Goal: Leave review/rating: Leave review/rating

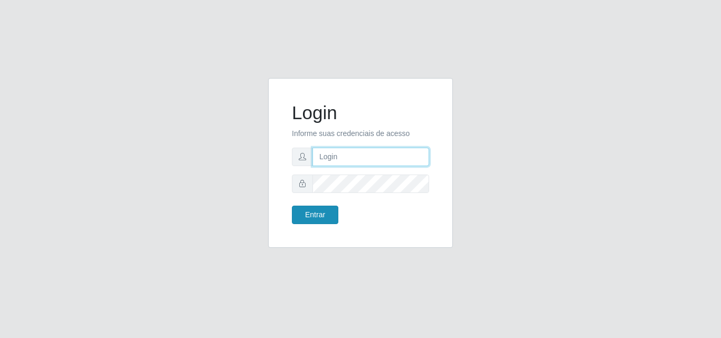
type input "[EMAIL_ADDRESS][DOMAIN_NAME]"
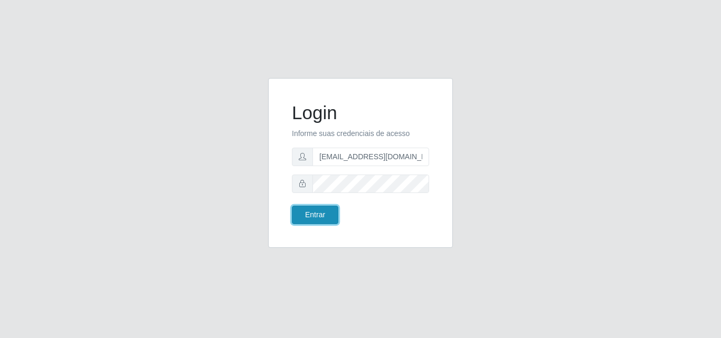
click at [325, 220] on button "Entrar" at bounding box center [315, 215] width 46 height 18
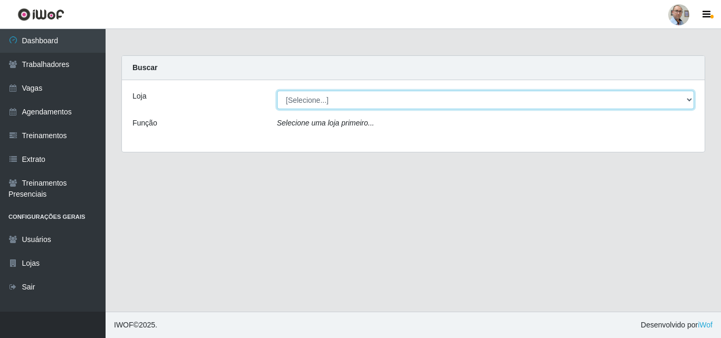
click at [672, 96] on select "[Selecione...] Mar Vermelho - Loja 04" at bounding box center [485, 100] width 417 height 18
select select "251"
click at [277, 91] on select "[Selecione...] Mar Vermelho - Loja 04" at bounding box center [485, 100] width 417 height 18
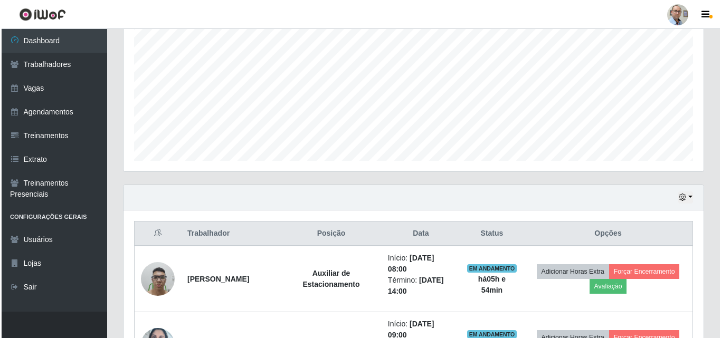
scroll to position [317, 0]
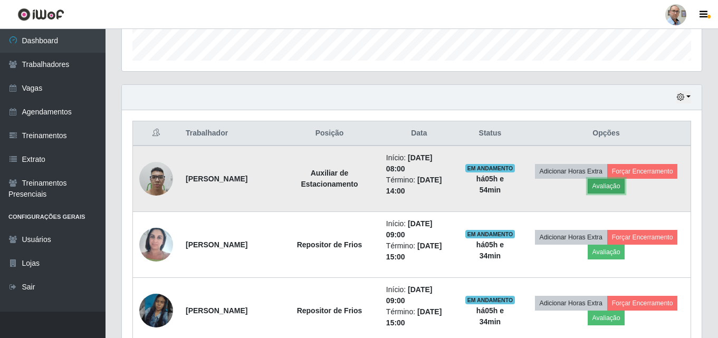
click at [625, 184] on button "Avaliação" at bounding box center [606, 186] width 37 height 15
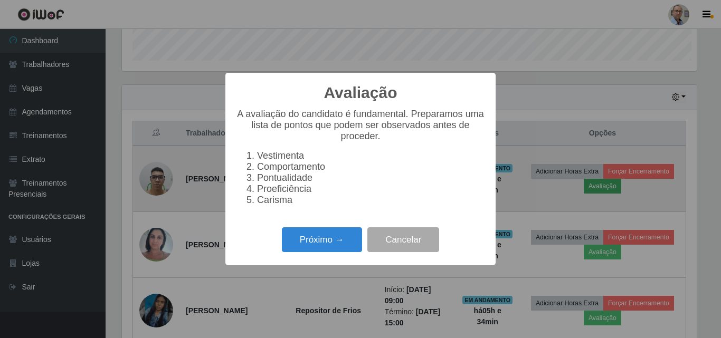
scroll to position [219, 575]
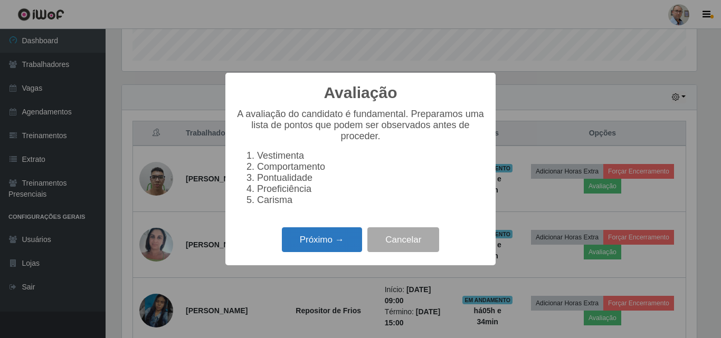
click at [307, 249] on button "Próximo →" at bounding box center [322, 239] width 80 height 25
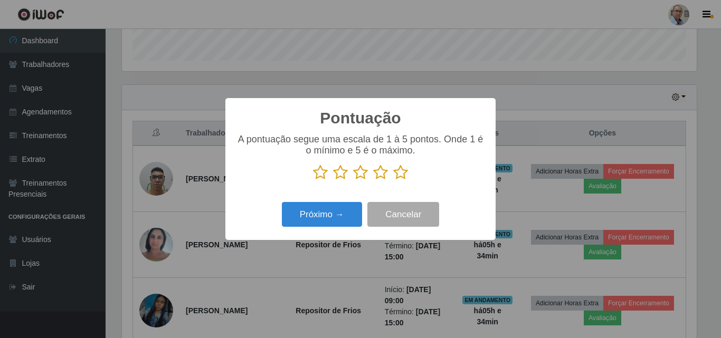
scroll to position [527552, 527197]
click at [397, 172] on icon at bounding box center [400, 173] width 15 height 16
click at [393, 180] on input "radio" at bounding box center [393, 180] width 0 height 0
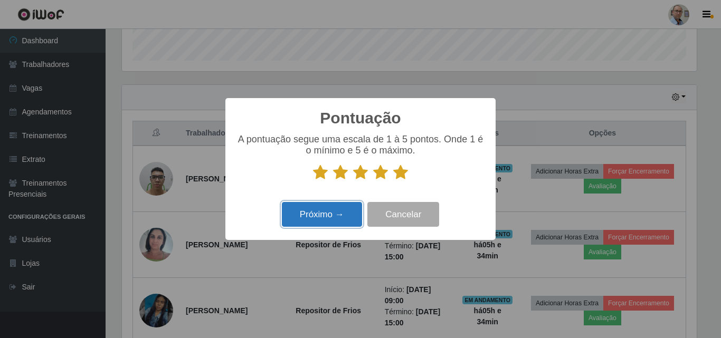
click at [328, 213] on button "Próximo →" at bounding box center [322, 214] width 80 height 25
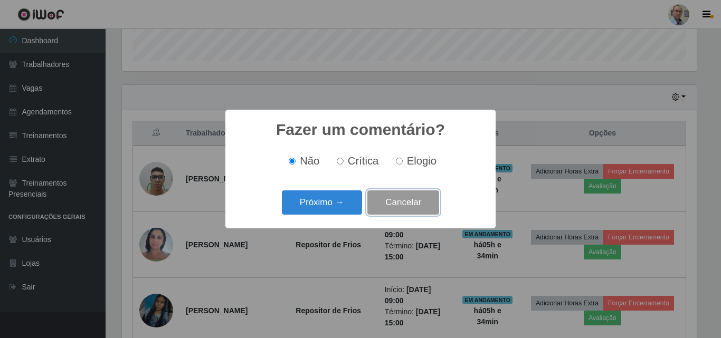
click at [420, 204] on button "Cancelar" at bounding box center [403, 203] width 72 height 25
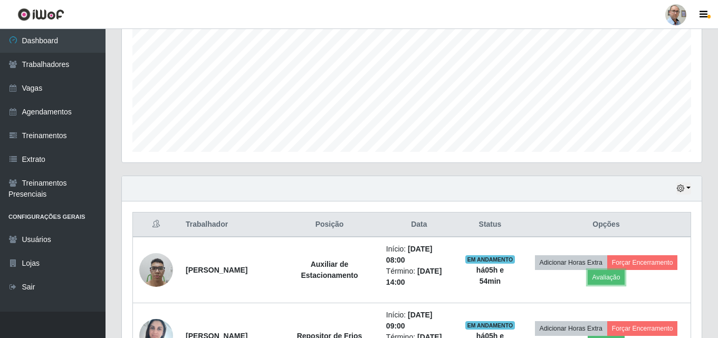
scroll to position [211, 0]
